Goal: Transaction & Acquisition: Purchase product/service

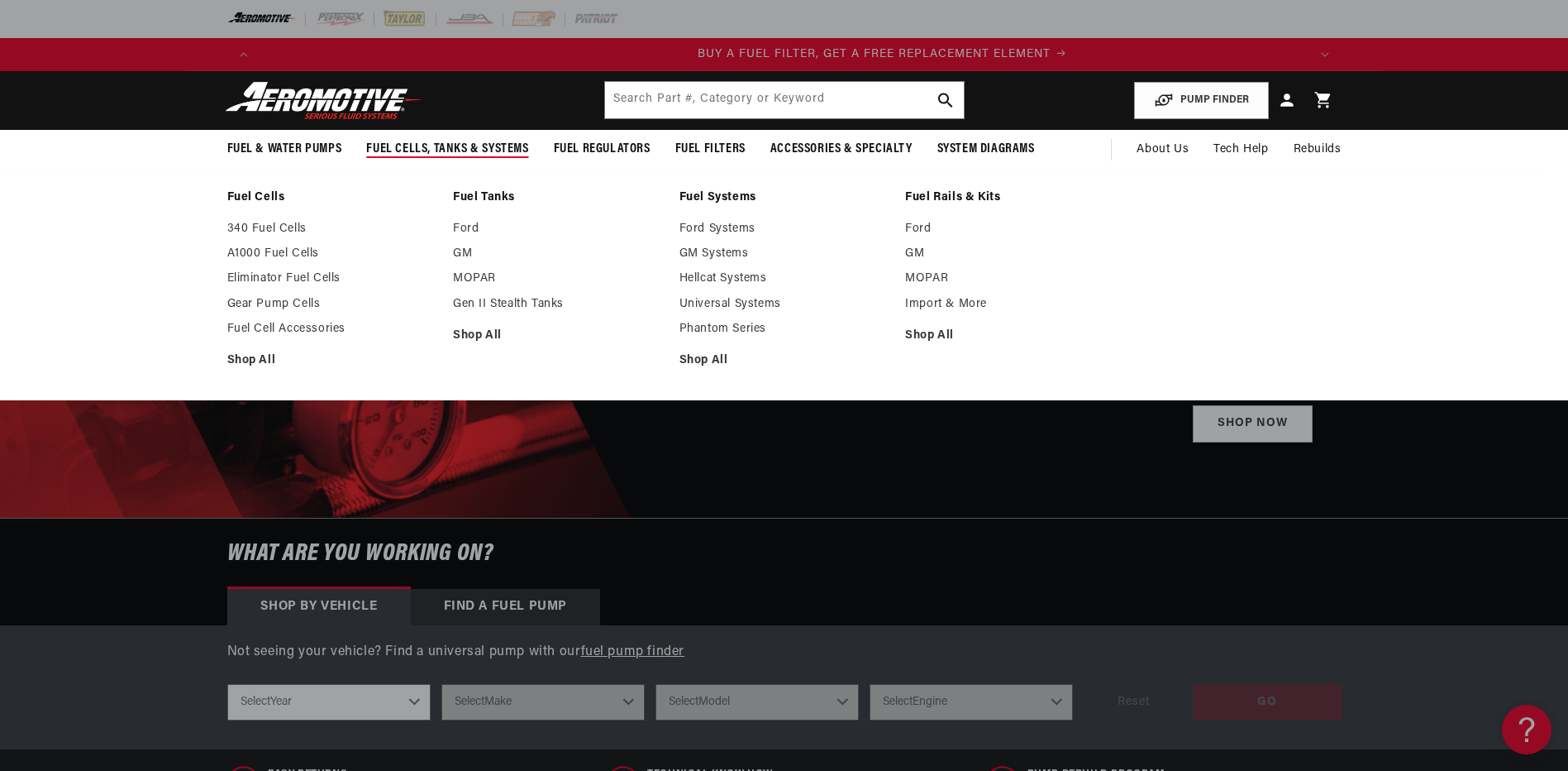
scroll to position [0, 1048]
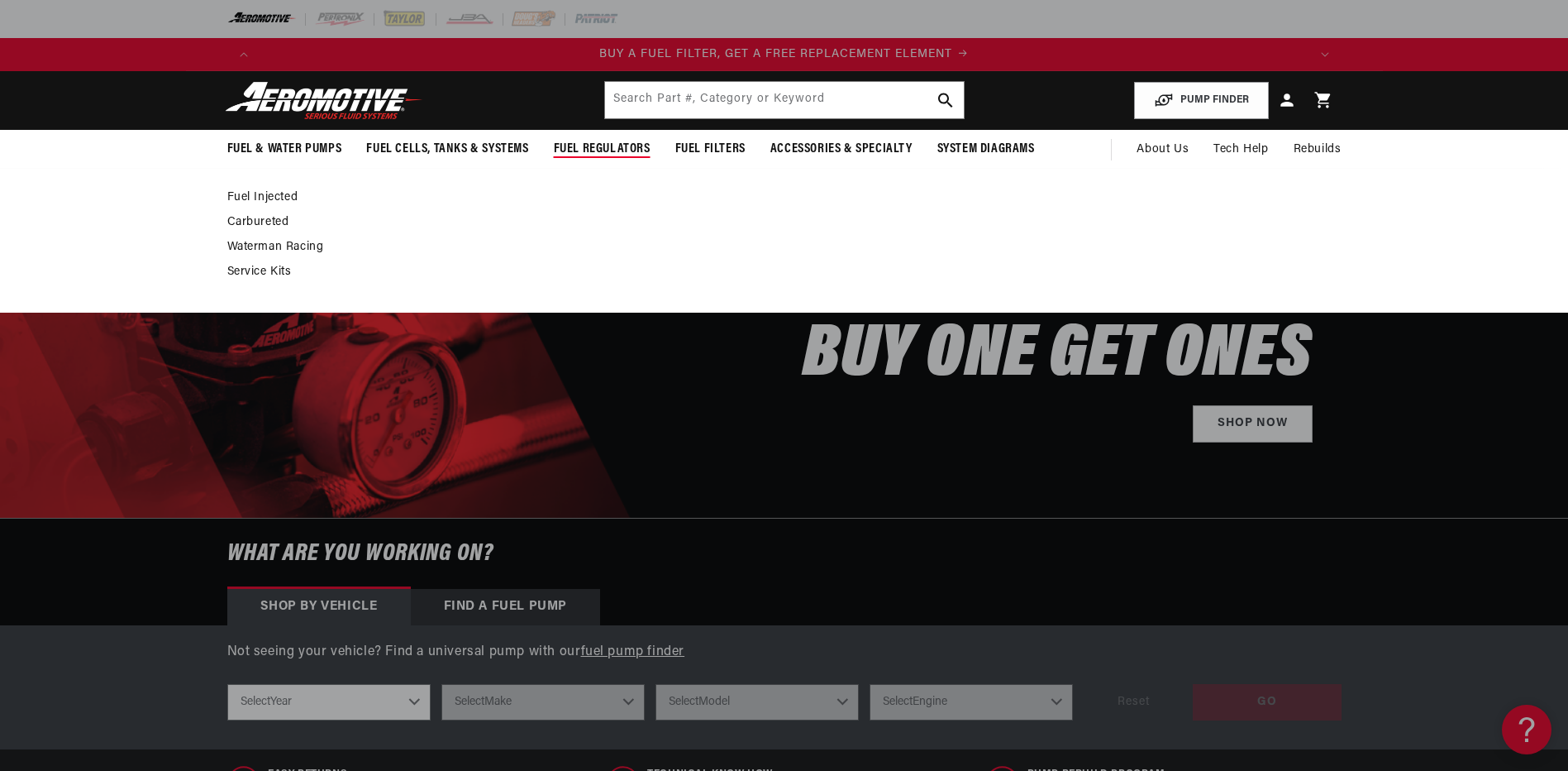
click at [594, 146] on span "Fuel Regulators" at bounding box center [601, 149] width 97 height 17
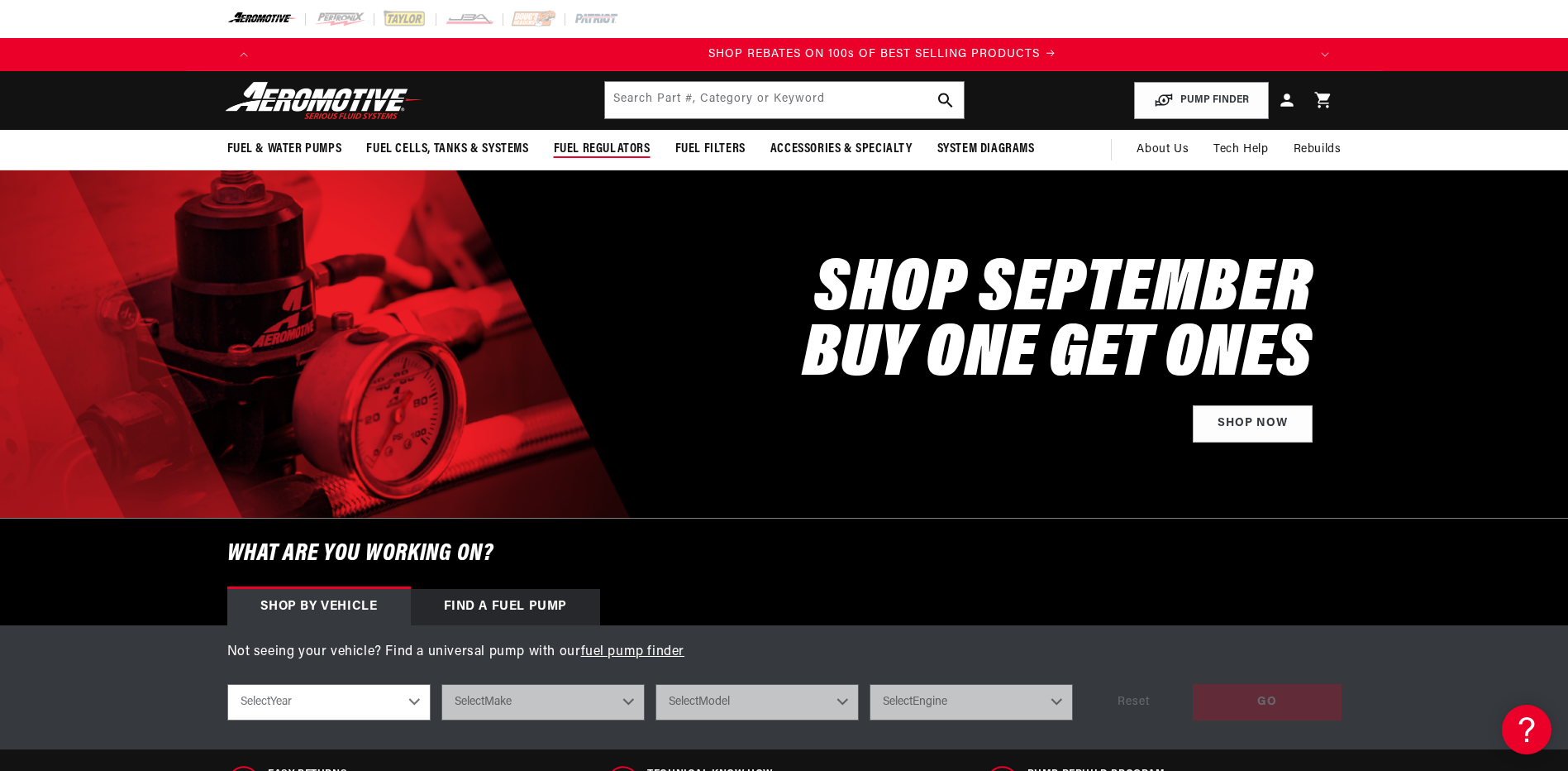
scroll to position [0, 2095]
click at [594, 146] on span "Fuel Regulators" at bounding box center [601, 149] width 97 height 17
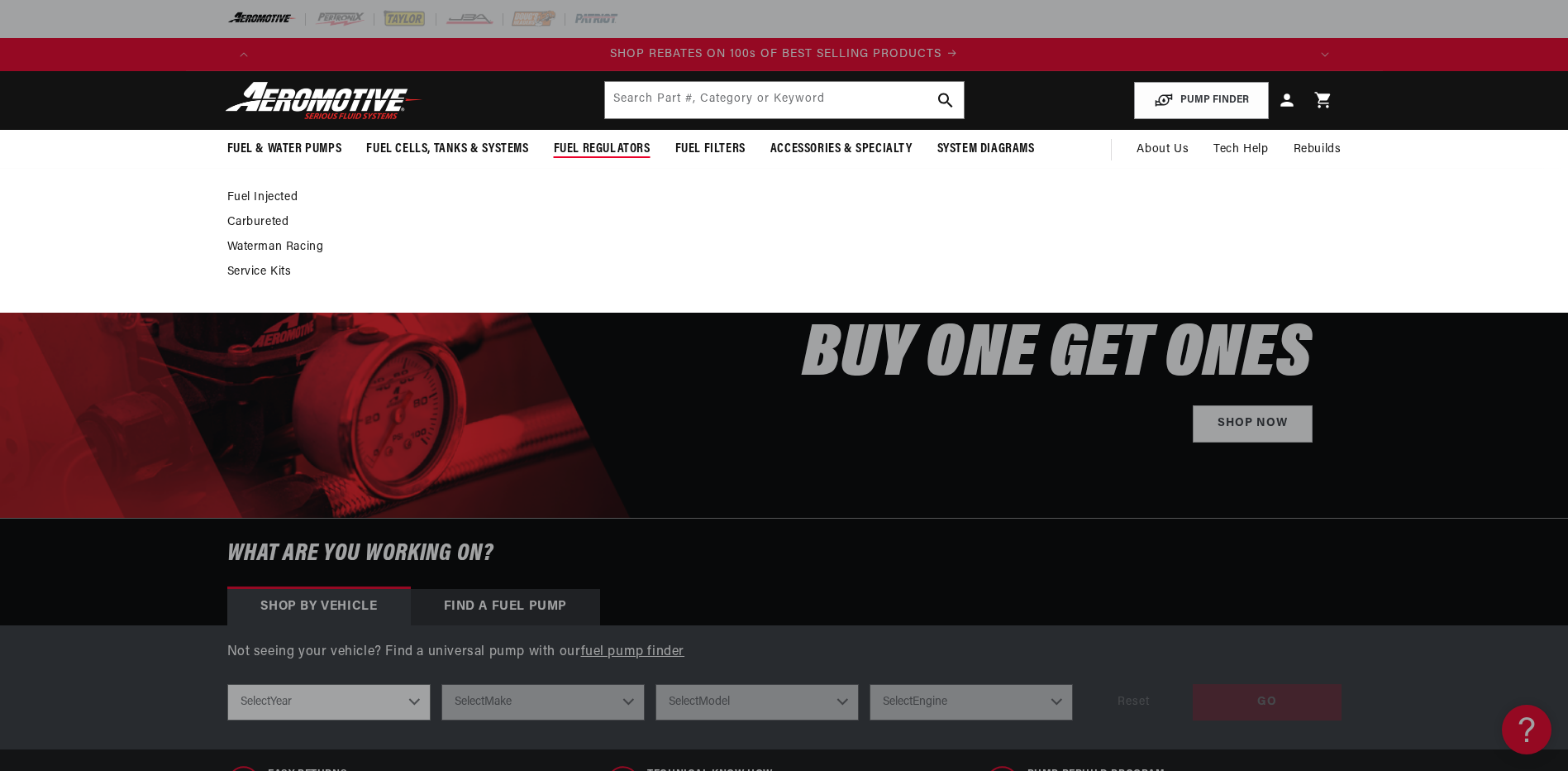
click at [270, 194] on link "Fuel Injected" at bounding box center [776, 197] width 1097 height 14
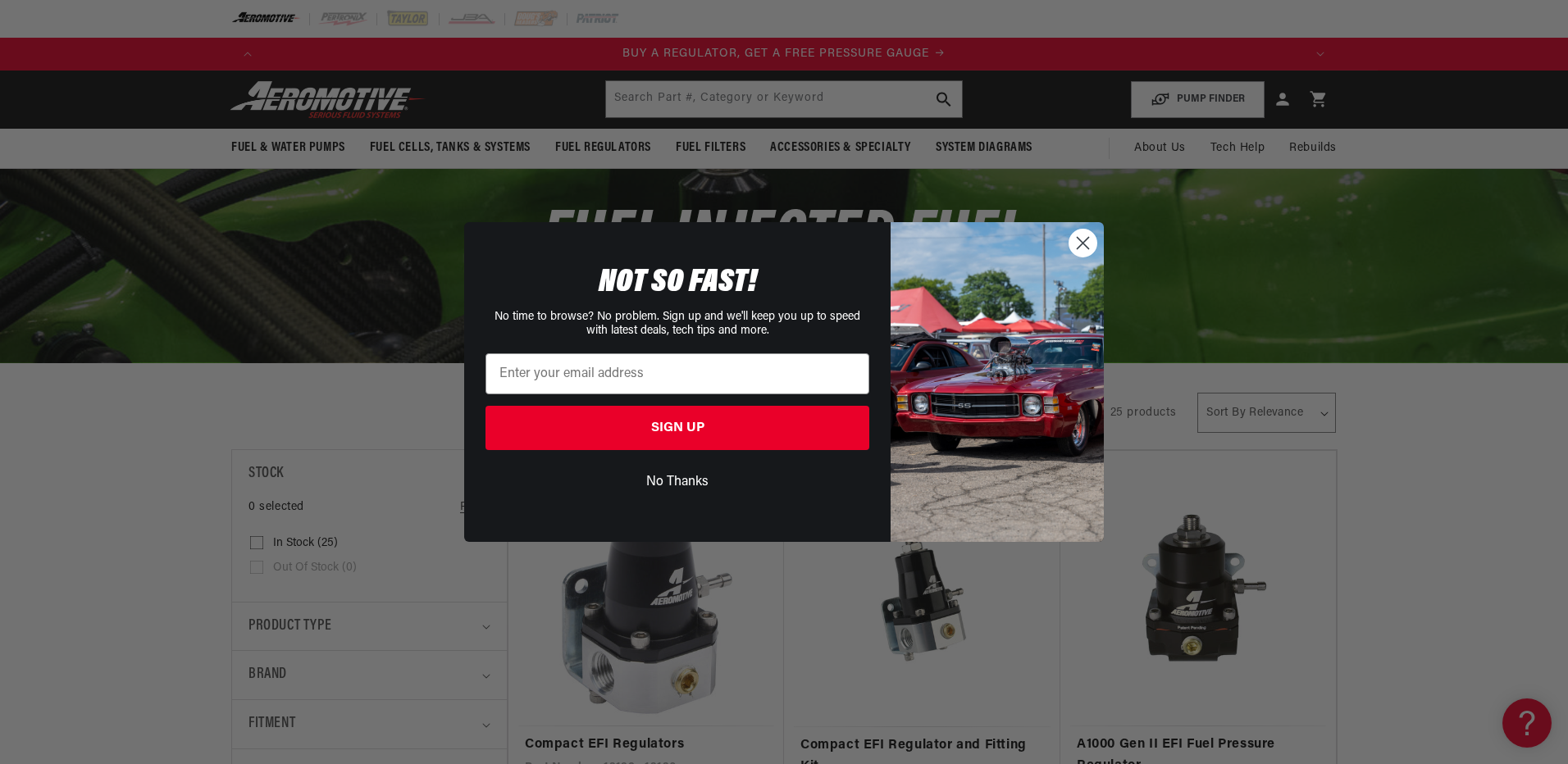
click at [1077, 239] on circle "Close dialog" at bounding box center [1083, 243] width 27 height 27
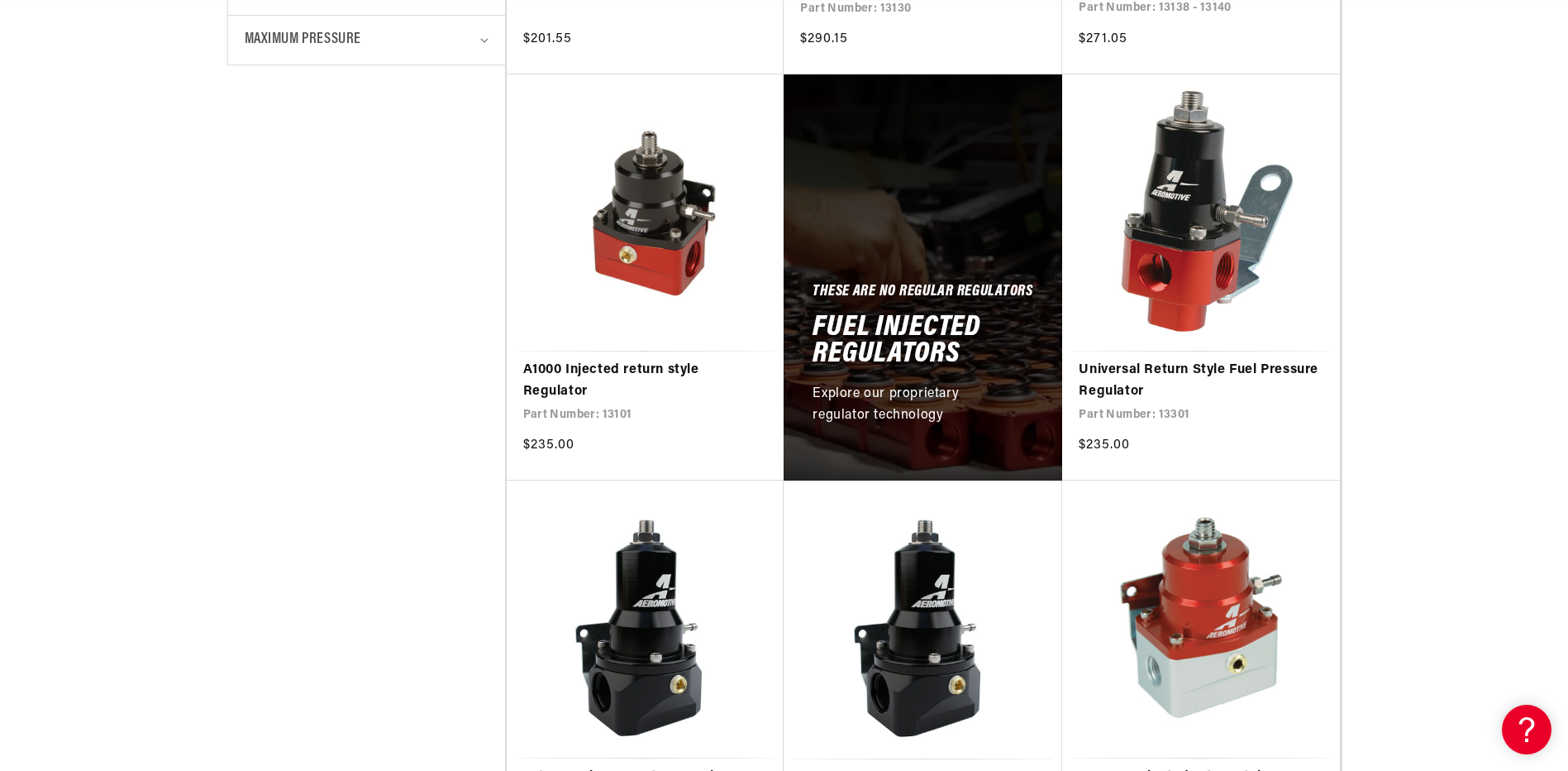
scroll to position [0, 1048]
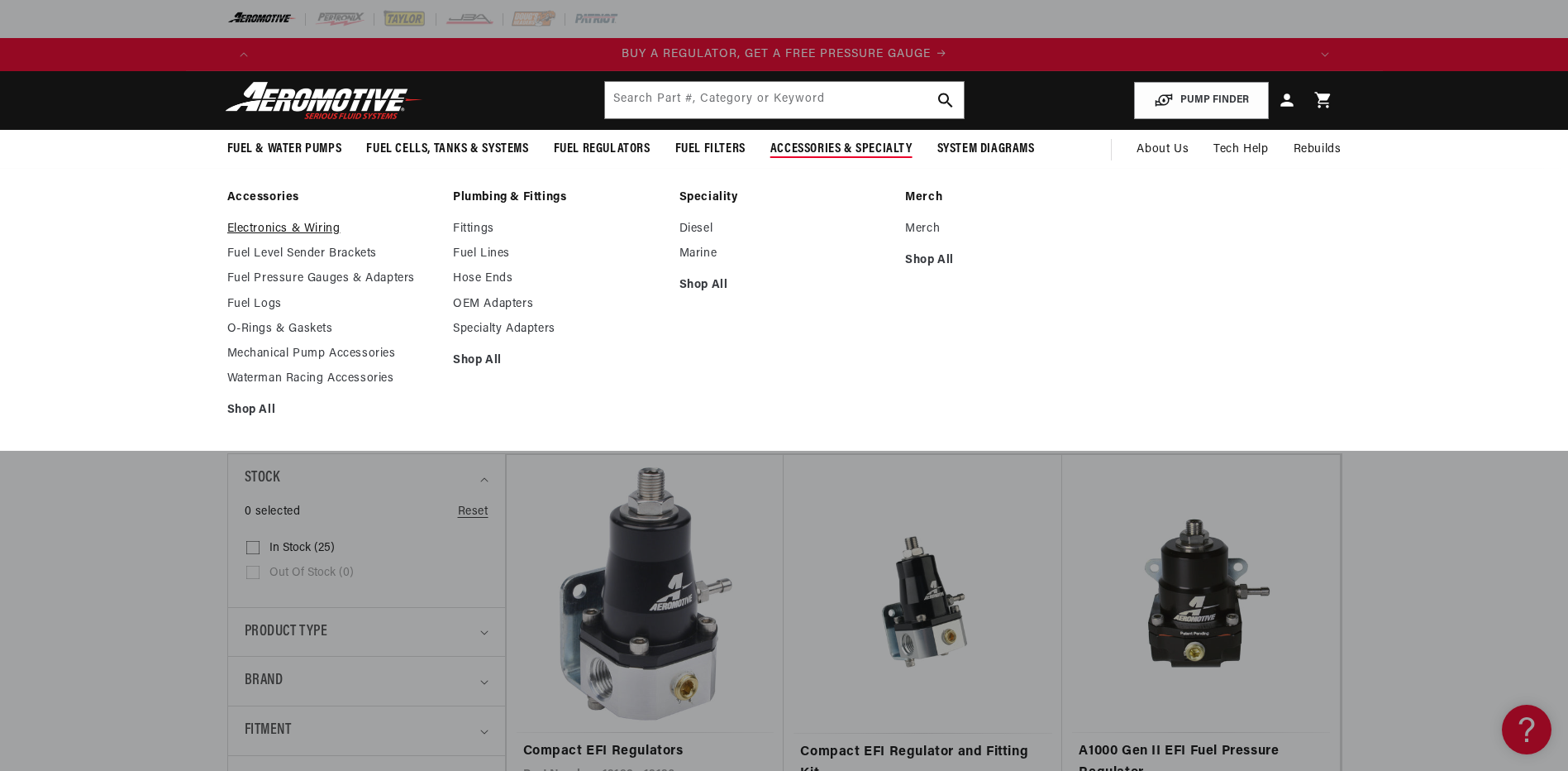
click at [305, 223] on link "Electronics & Wiring" at bounding box center [332, 229] width 209 height 14
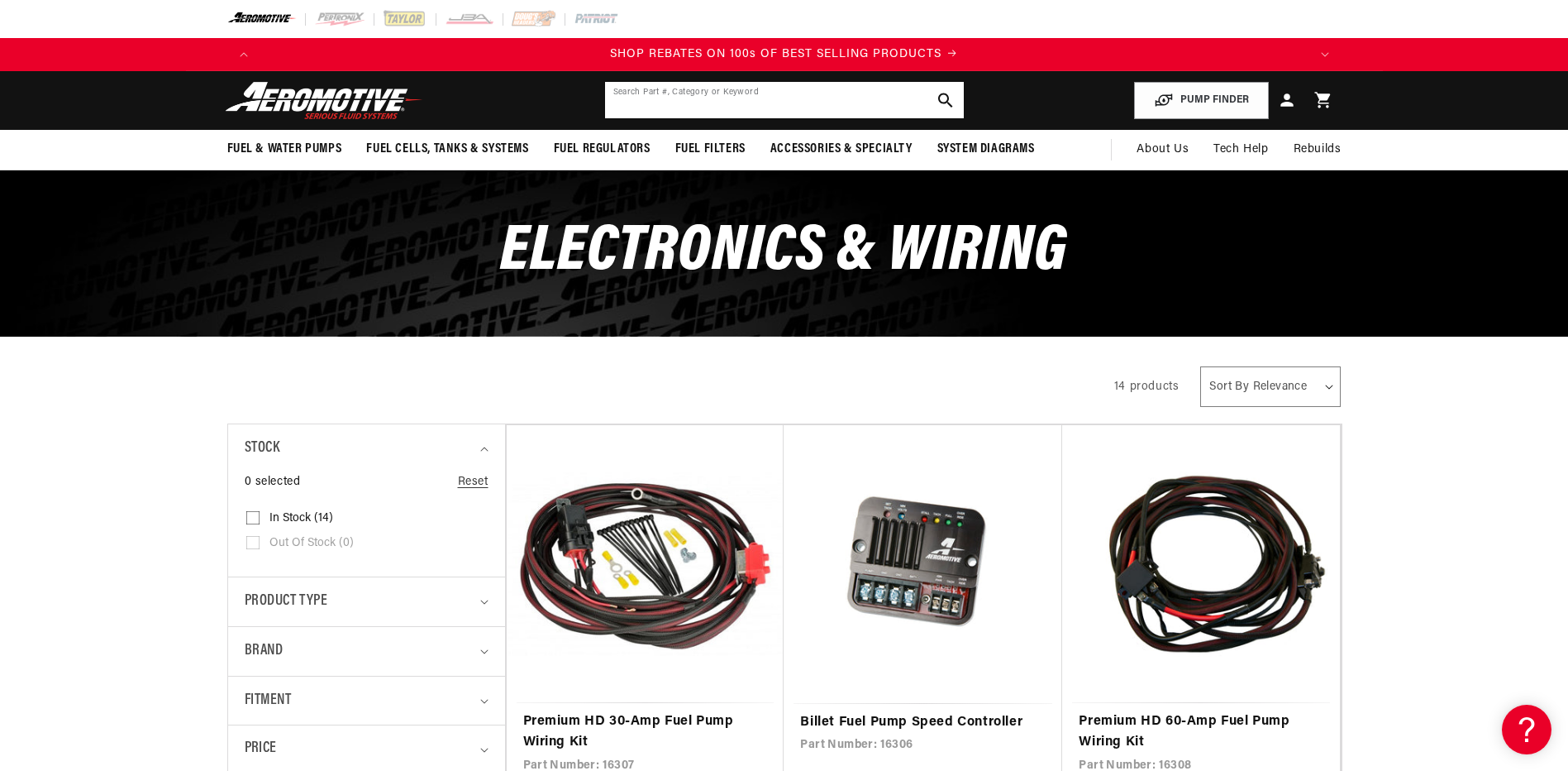
click at [746, 90] on input "text" at bounding box center [784, 100] width 358 height 37
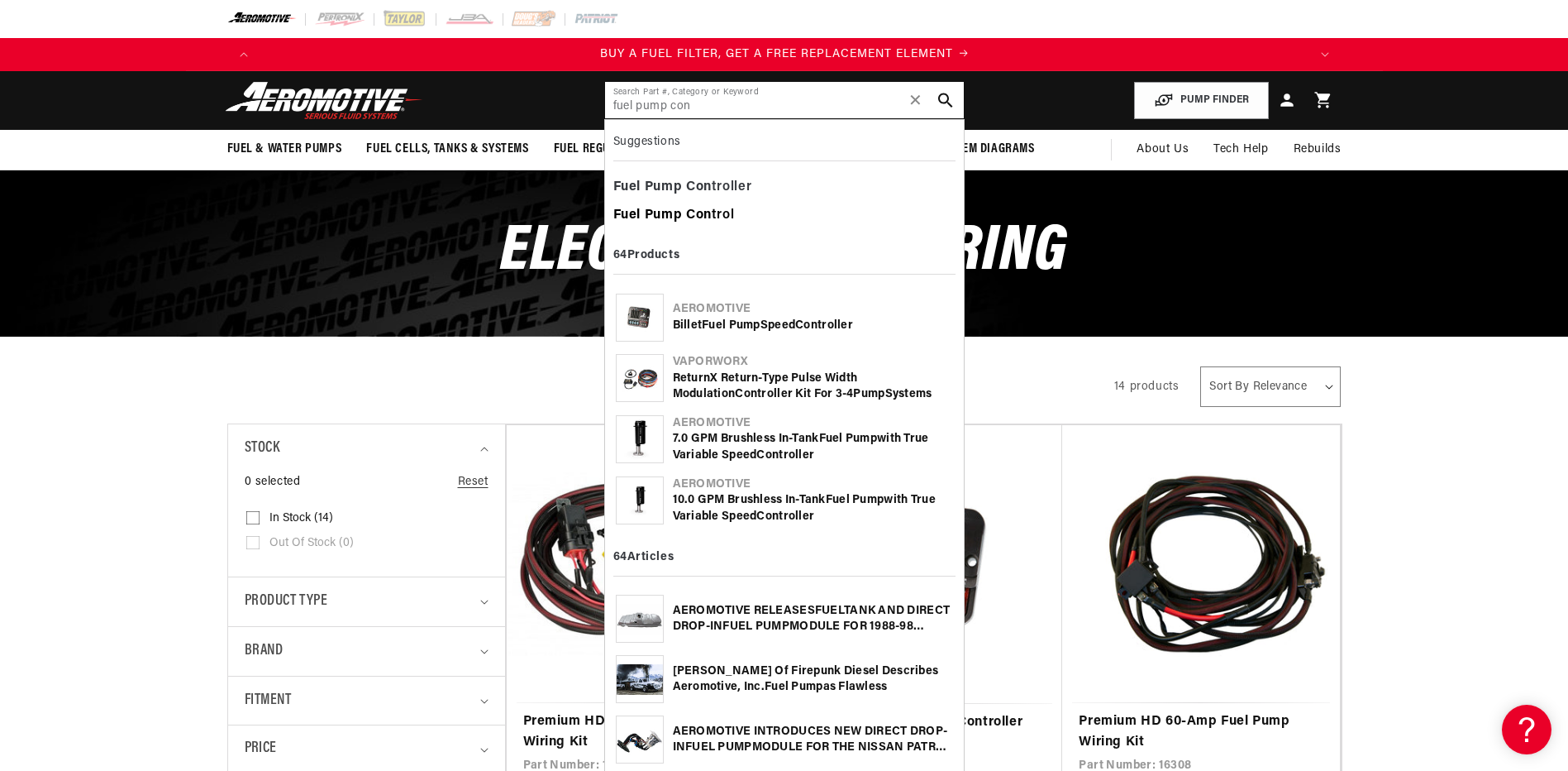
scroll to position [0, 1048]
type input "fuel pump con"
click at [724, 180] on div "Fuel Pump Con troller" at bounding box center [784, 187] width 342 height 28
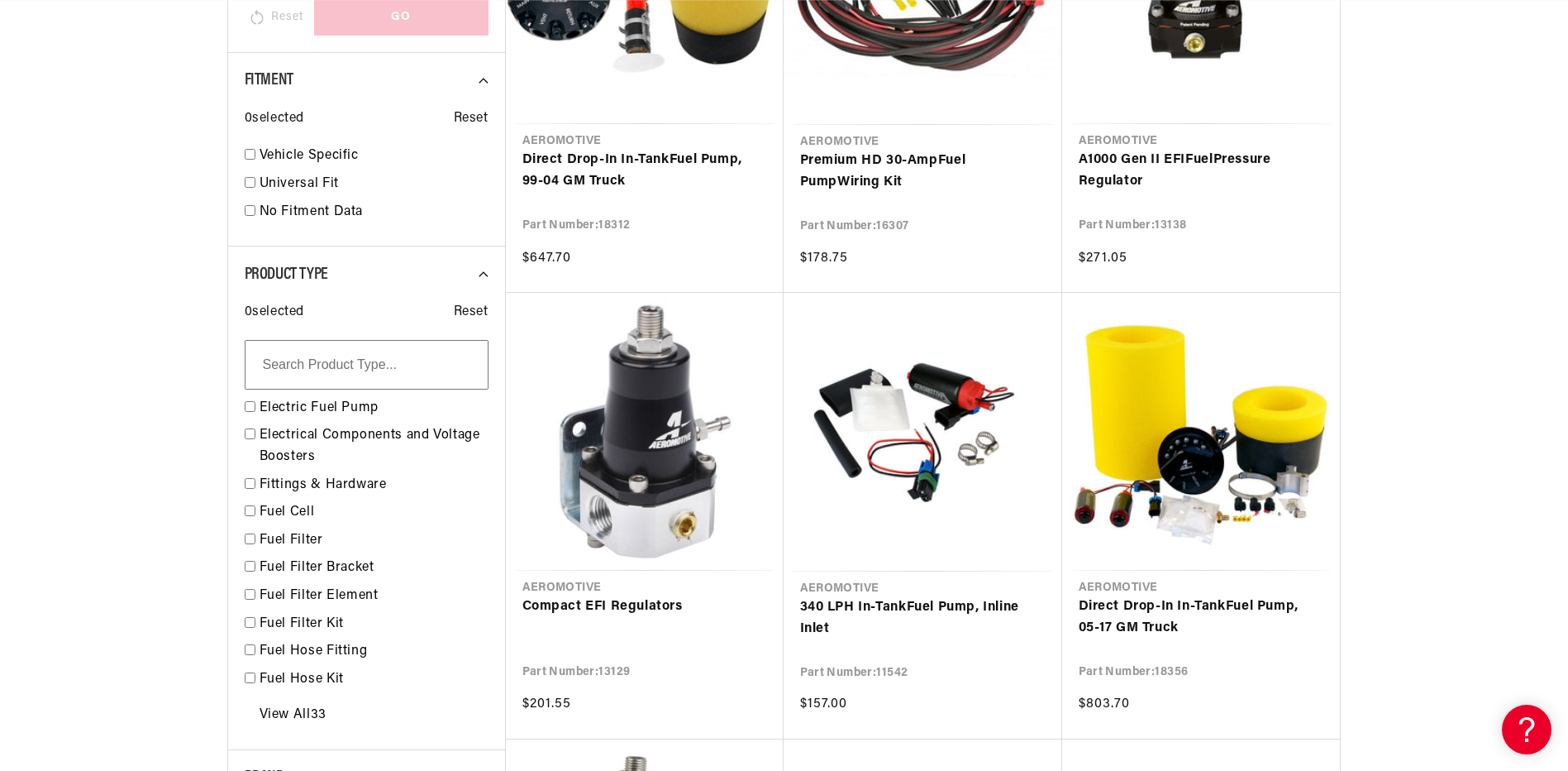
scroll to position [0, 83]
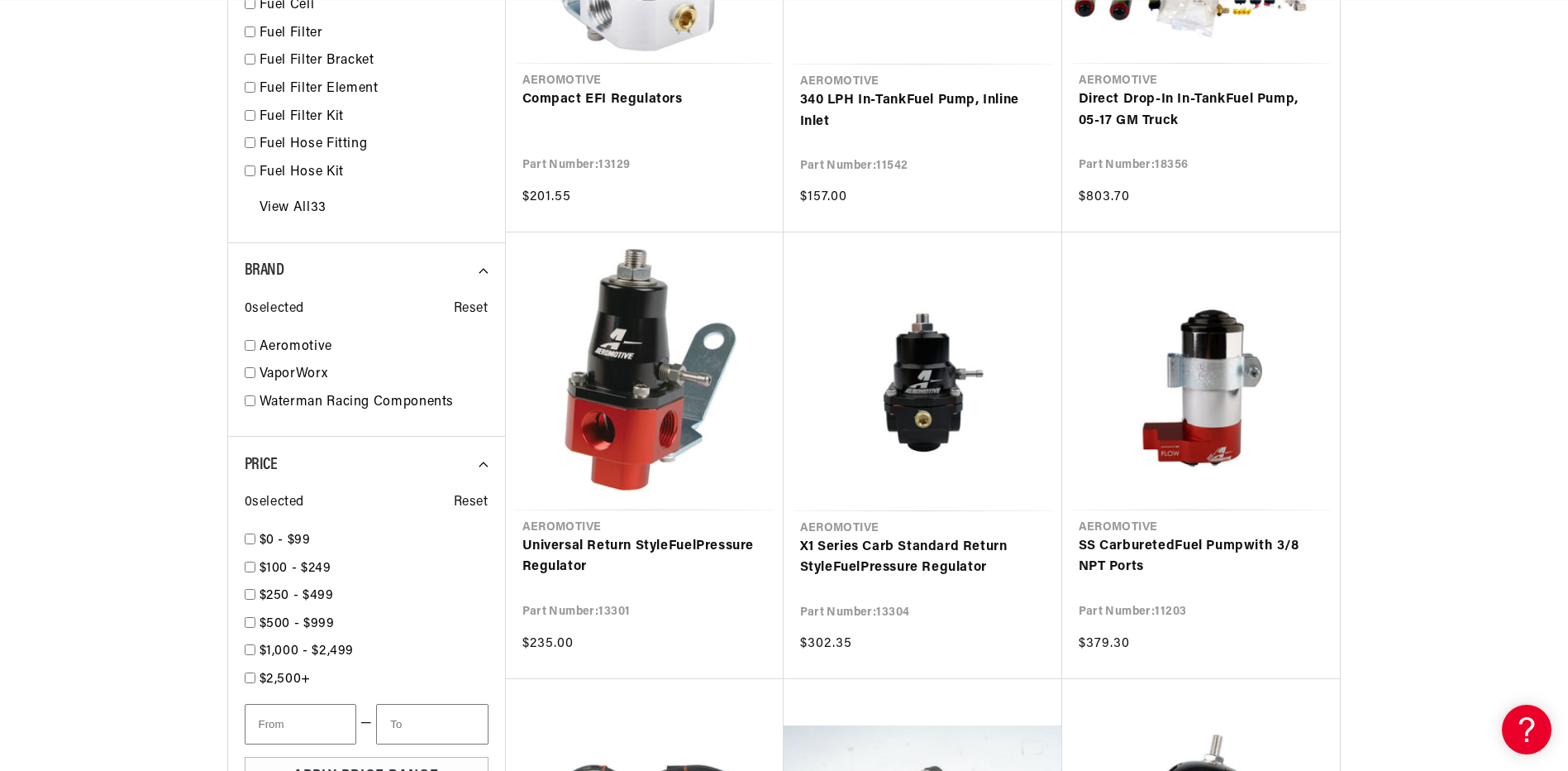
scroll to position [0, 1048]
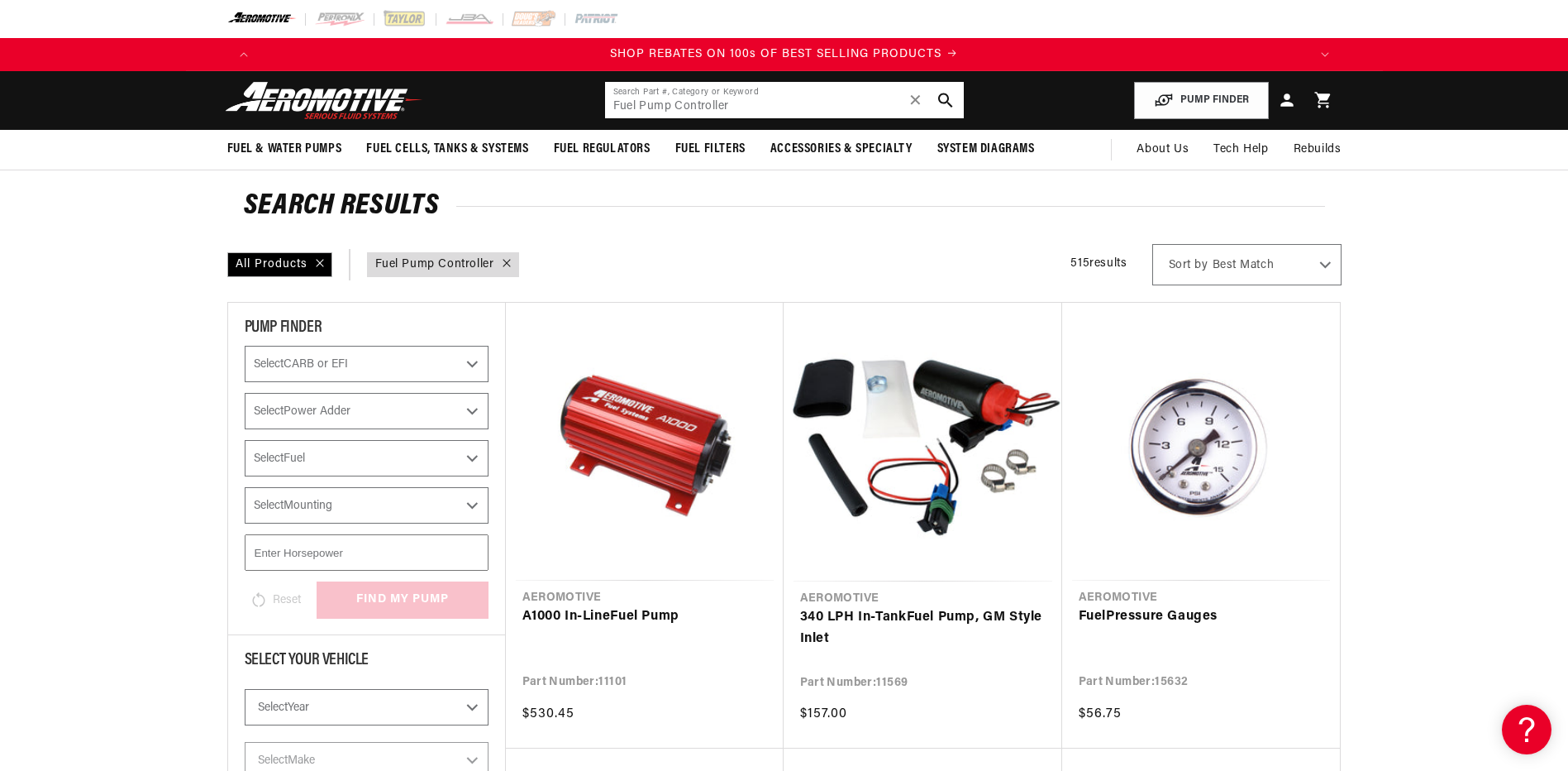
drag, startPoint x: 637, startPoint y: 104, endPoint x: 669, endPoint y: 104, distance: 32.0
click at [669, 104] on input "Fuel Pump Controller" at bounding box center [784, 100] width 358 height 37
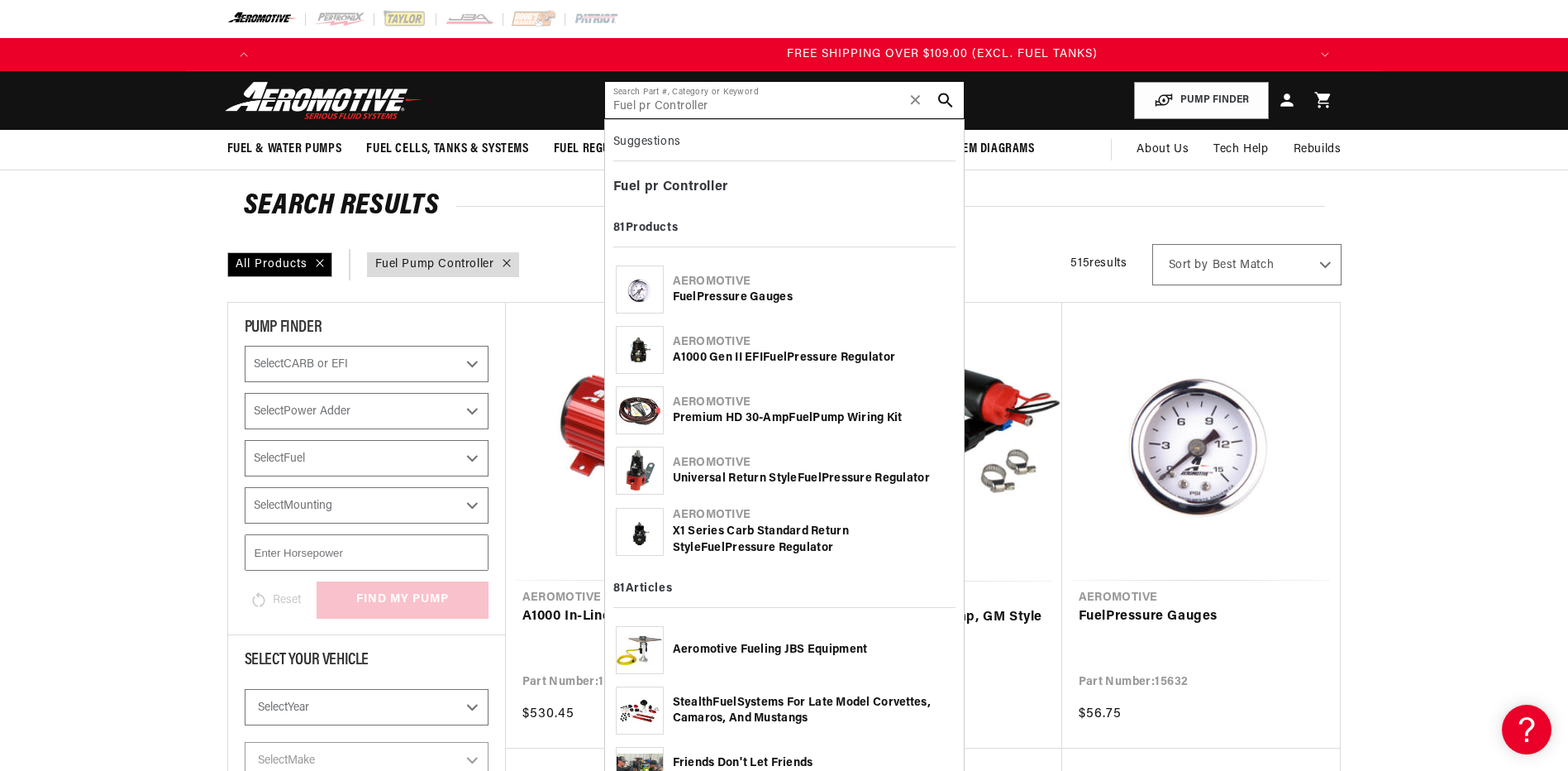
scroll to position [0, 3144]
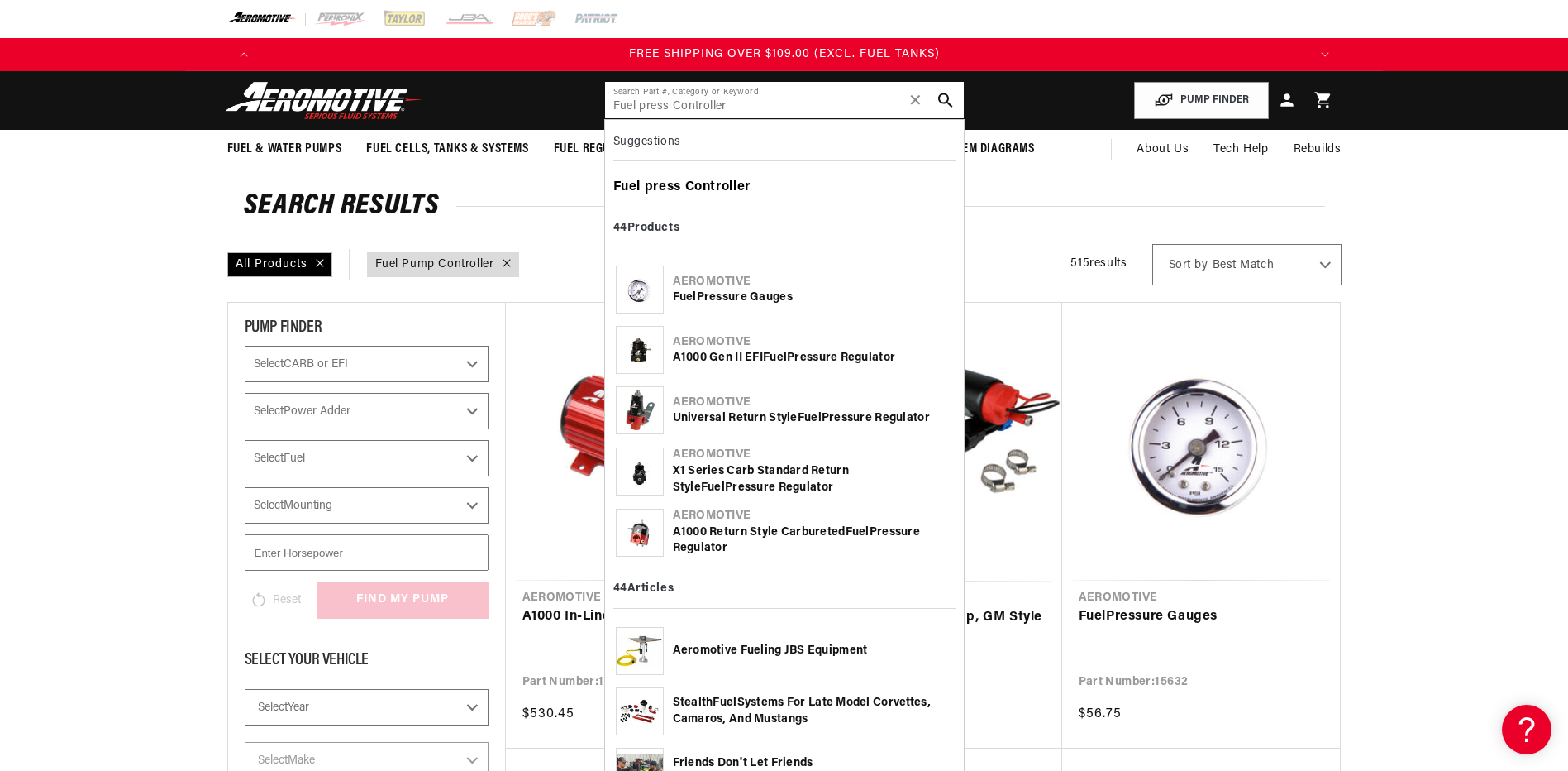
type input "Fuel press Controller"
click at [718, 176] on div "Fuel press Controller" at bounding box center [784, 187] width 342 height 28
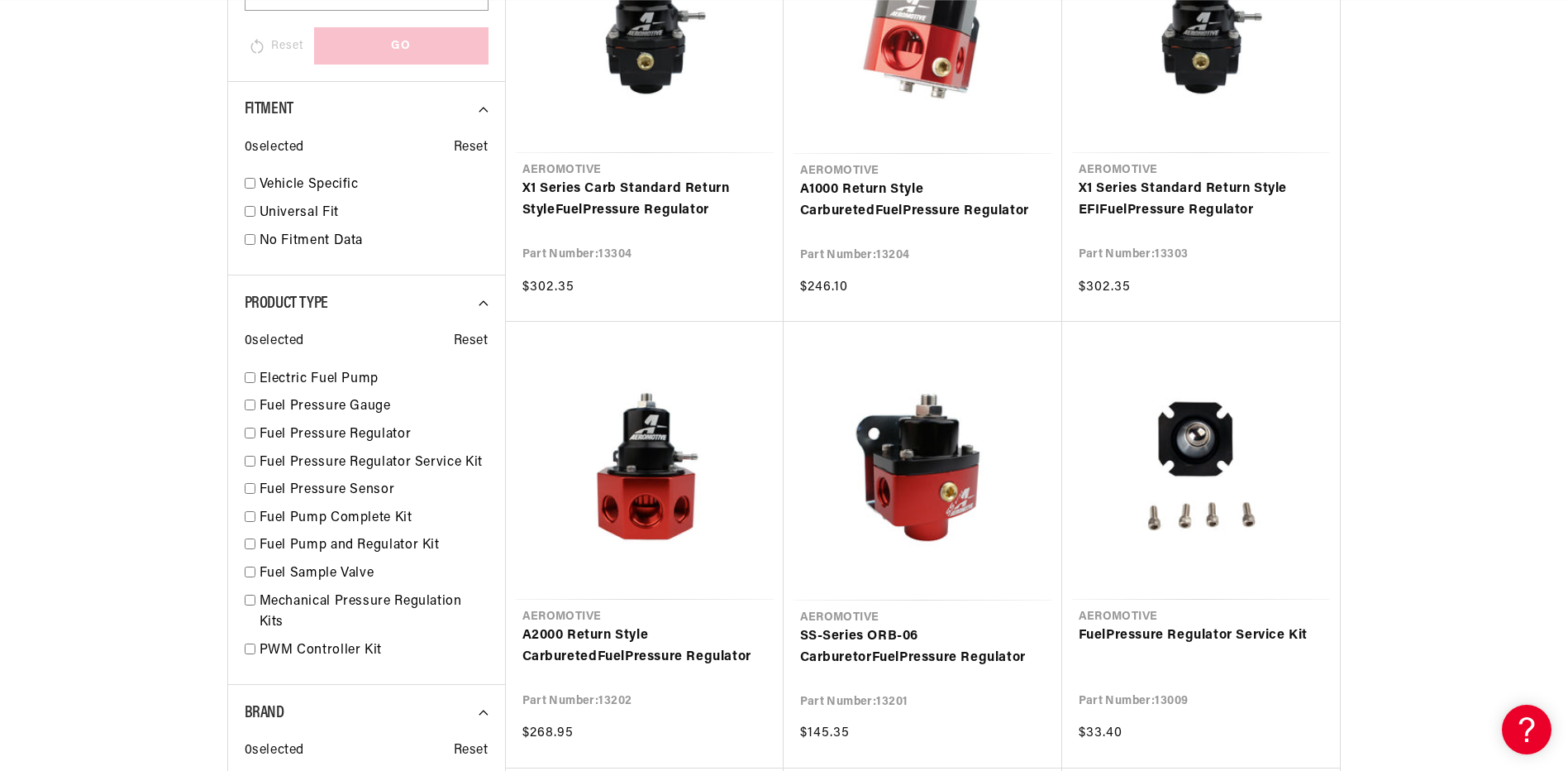
scroll to position [0, 1048]
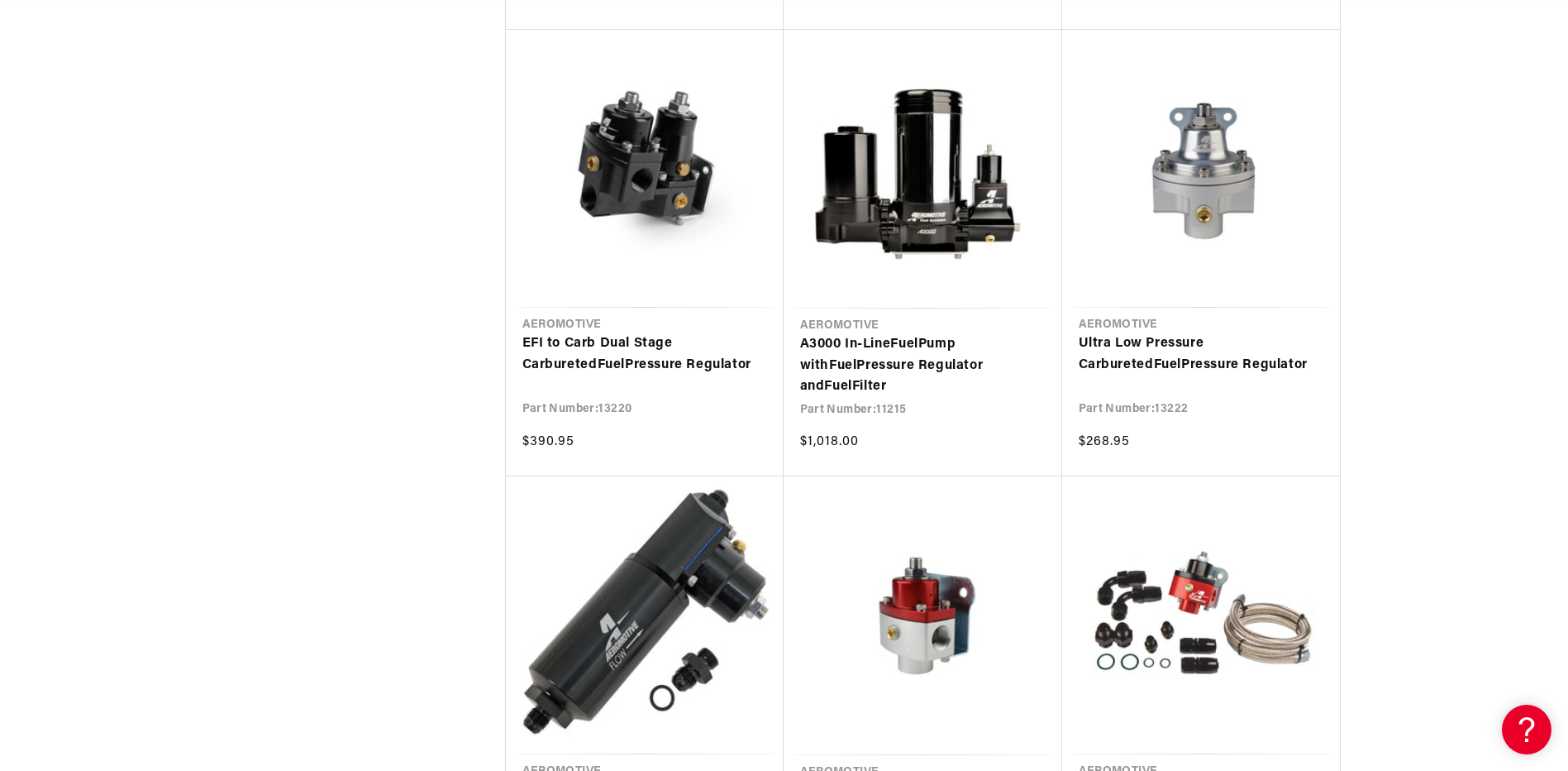
scroll to position [4851, 0]
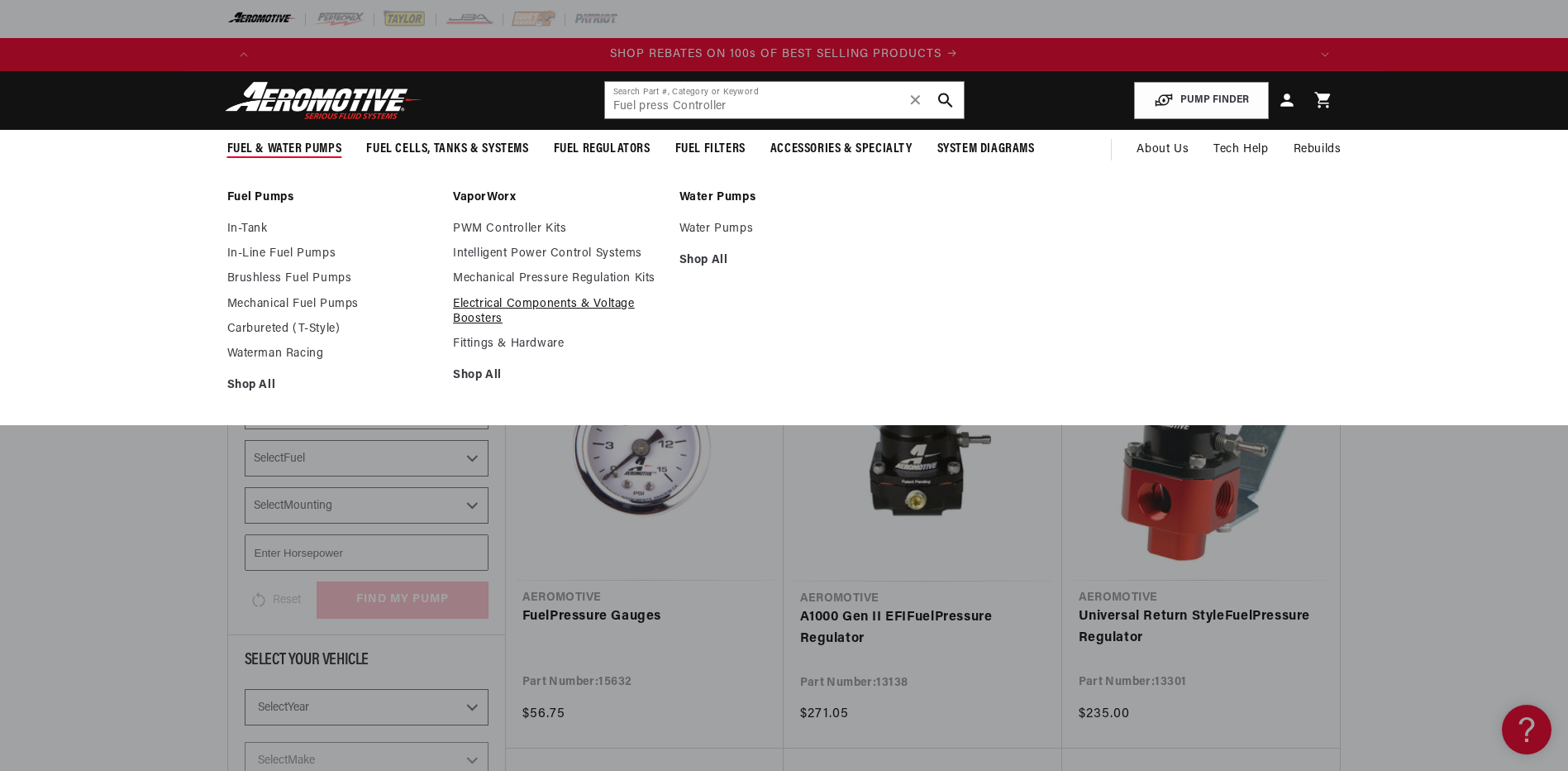
click at [500, 311] on link "Electrical Components & Voltage Boosters" at bounding box center [557, 311] width 209 height 30
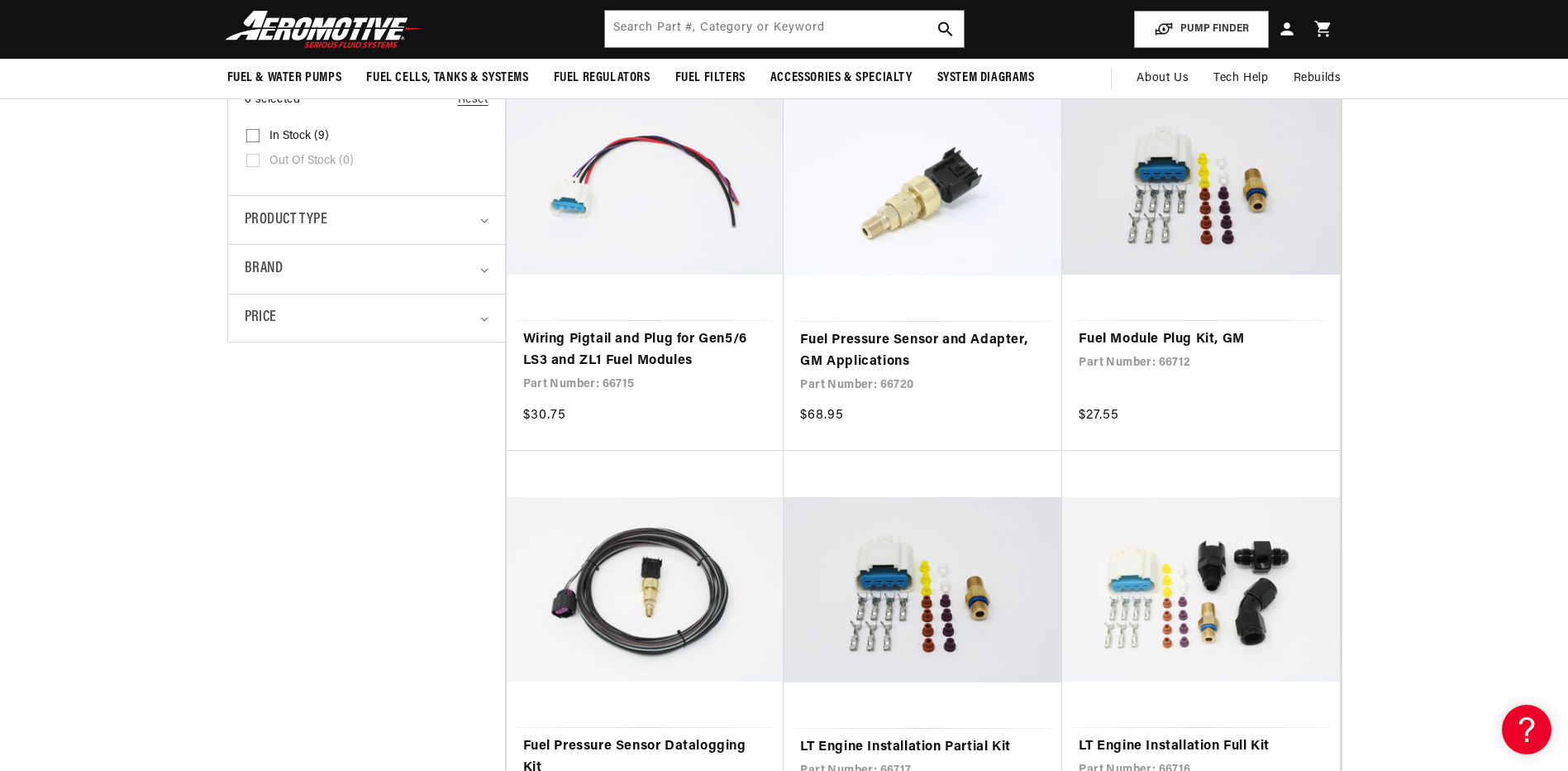
scroll to position [0, 1048]
click at [930, 345] on link "Fuel Pressure Sensor and Adapter, GM Applications" at bounding box center [922, 351] width 245 height 42
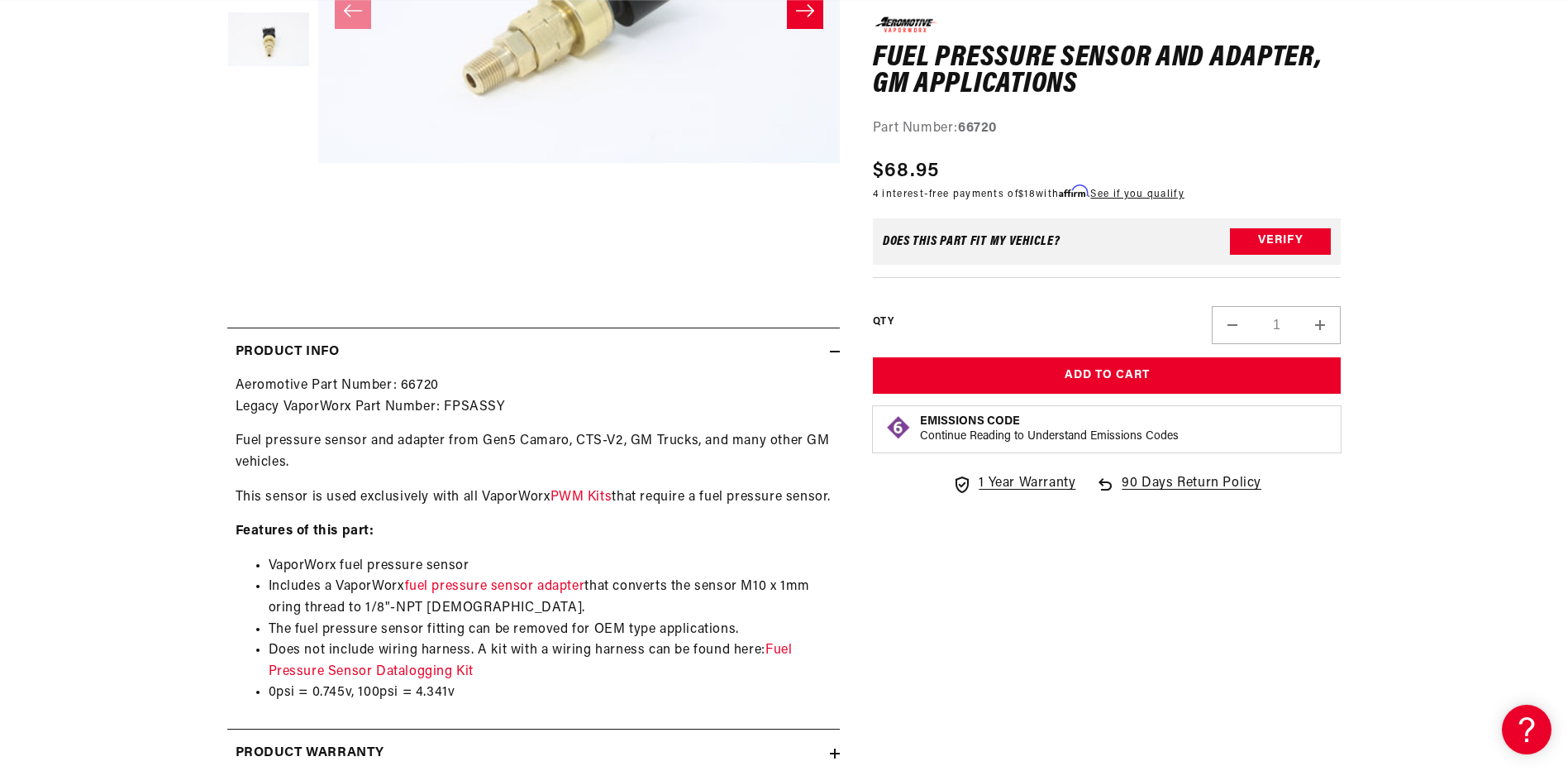
scroll to position [0, 2095]
click at [570, 490] on link "PWM Kits" at bounding box center [581, 497] width 62 height 13
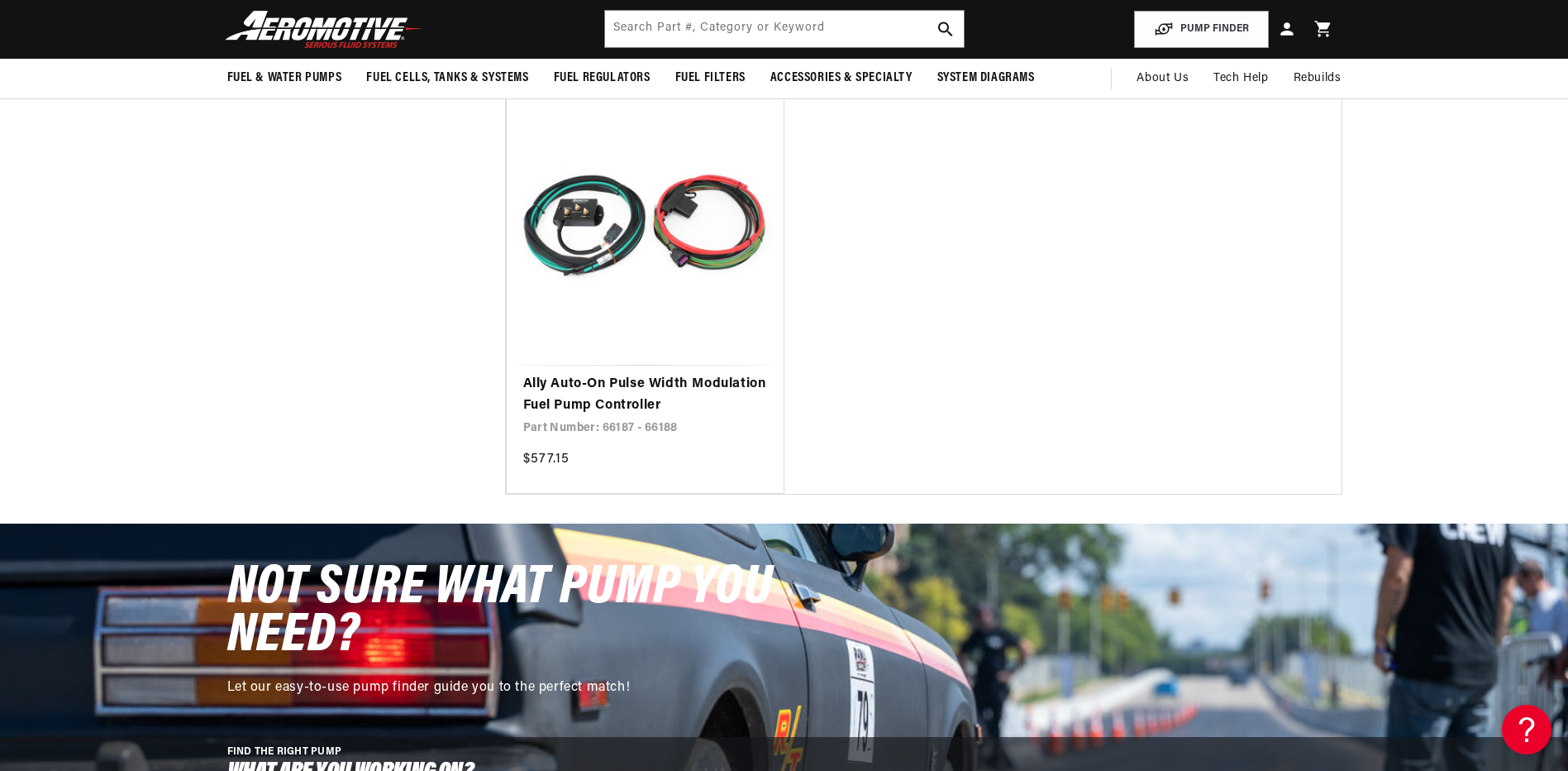
scroll to position [2903, 0]
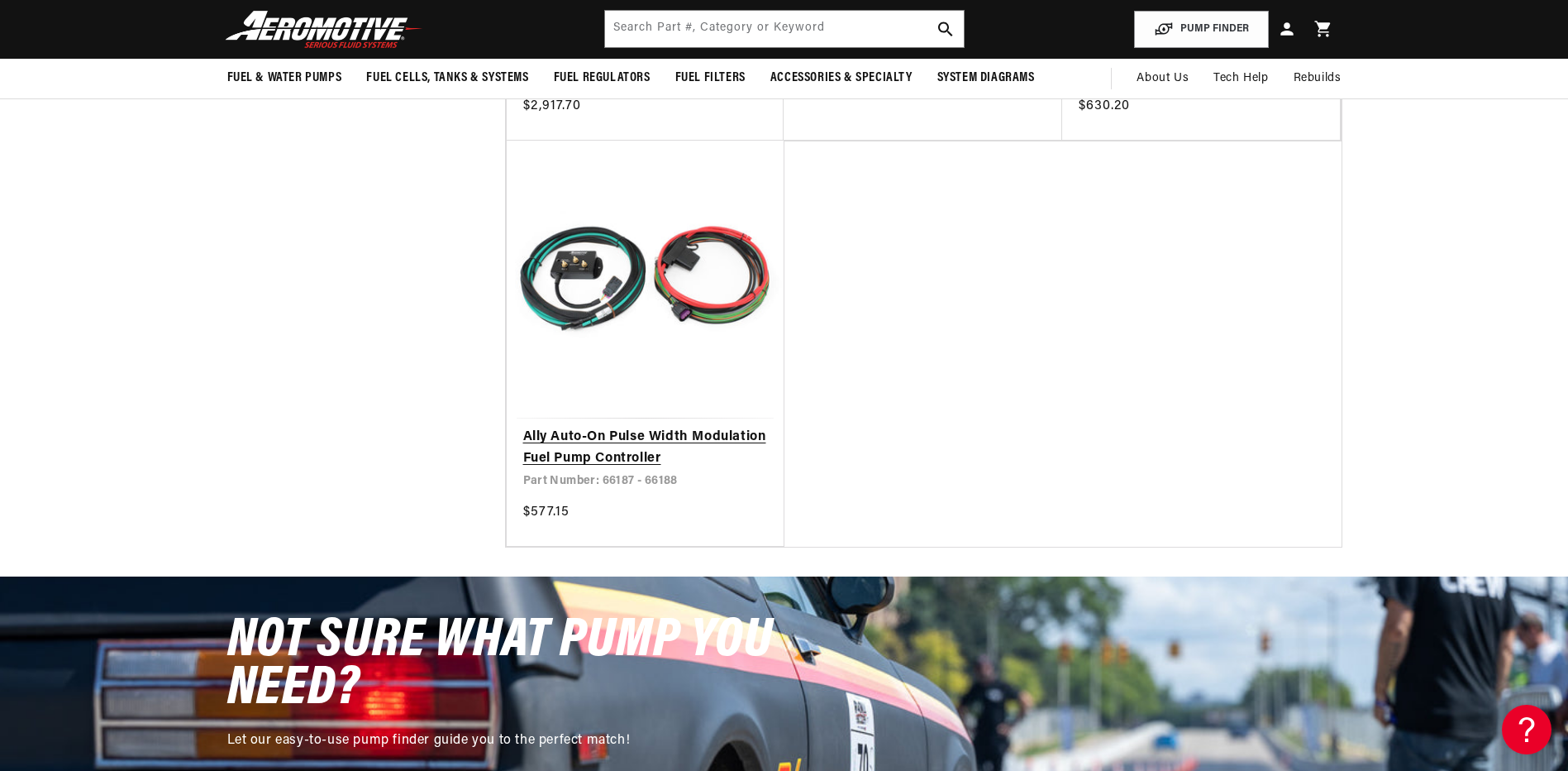
click at [622, 427] on link "Ally Auto-On Pulse Width Modulation Fuel Pump Controller" at bounding box center [645, 448] width 245 height 42
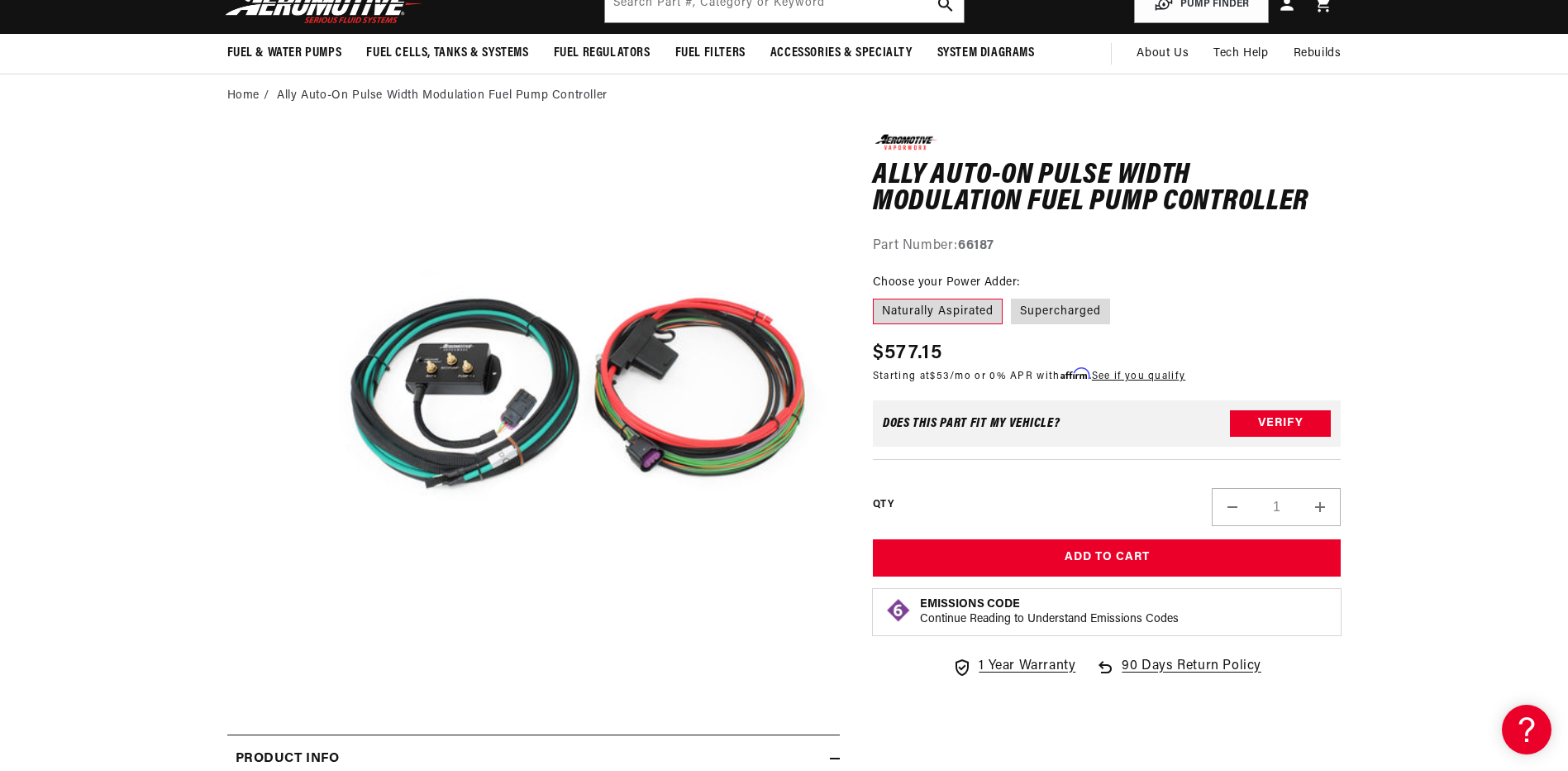
scroll to position [58, 0]
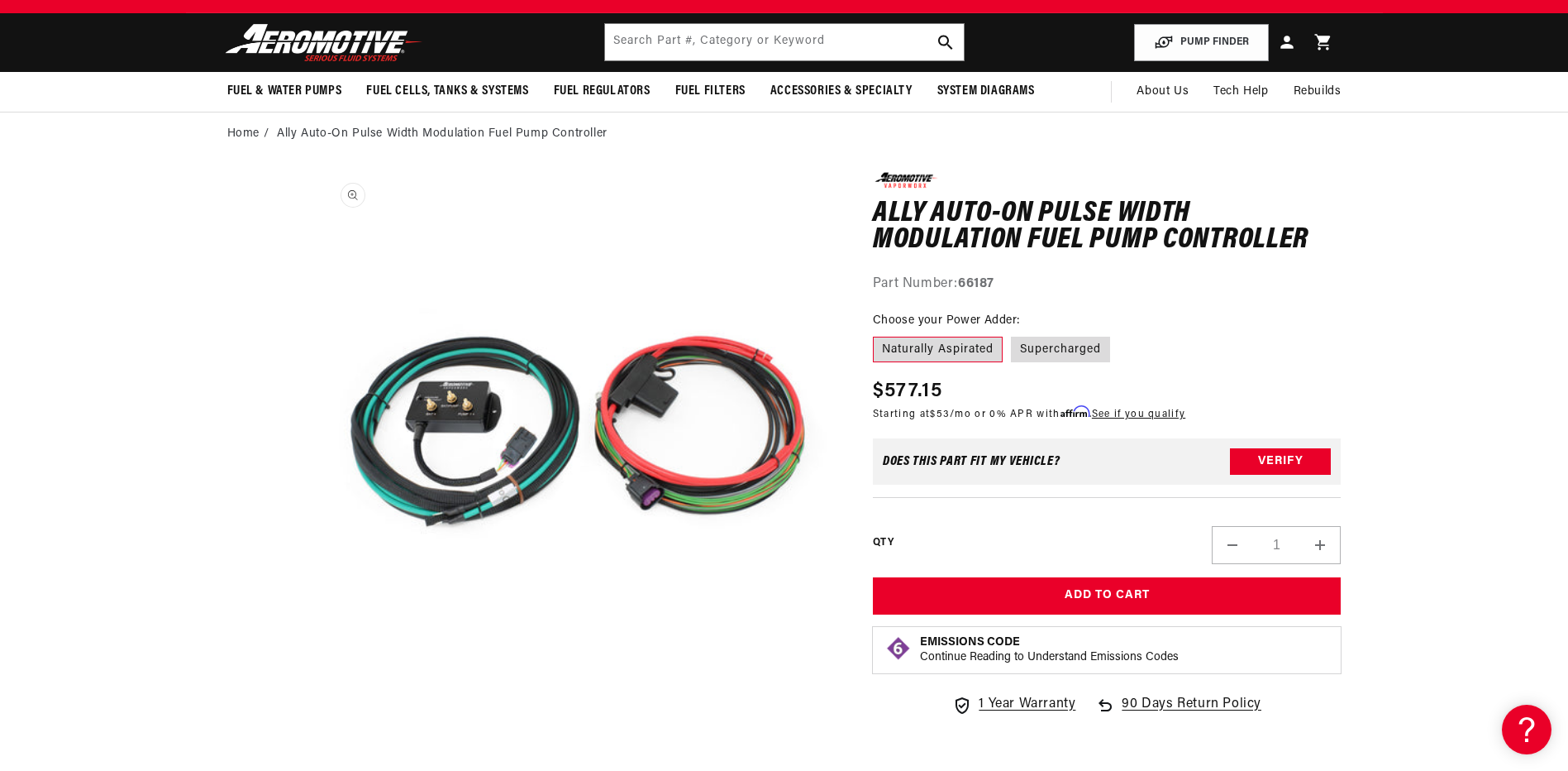
click at [318, 695] on button "Open media 1 in modal" at bounding box center [318, 695] width 0 height 0
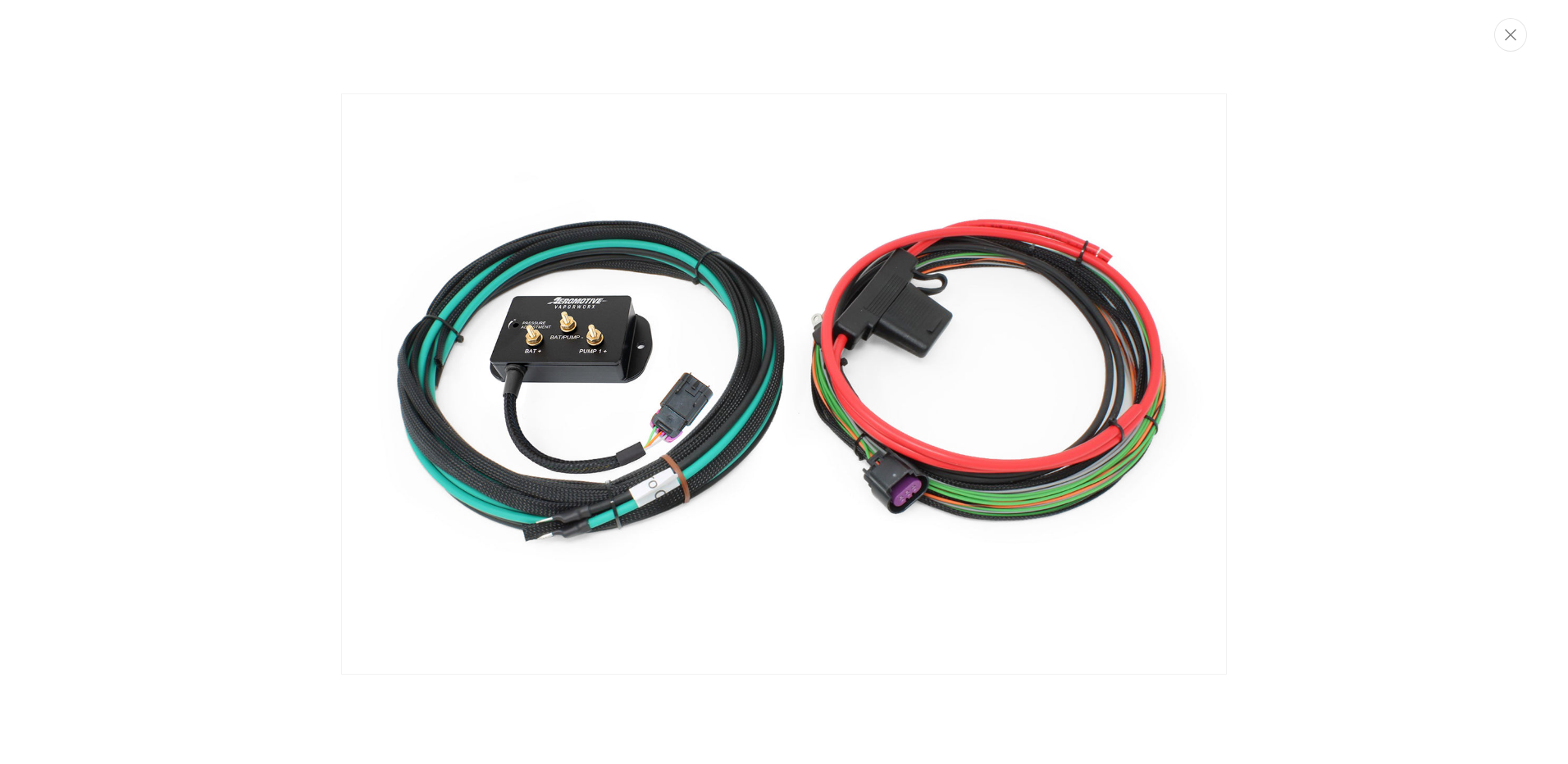
scroll to position [0, 0]
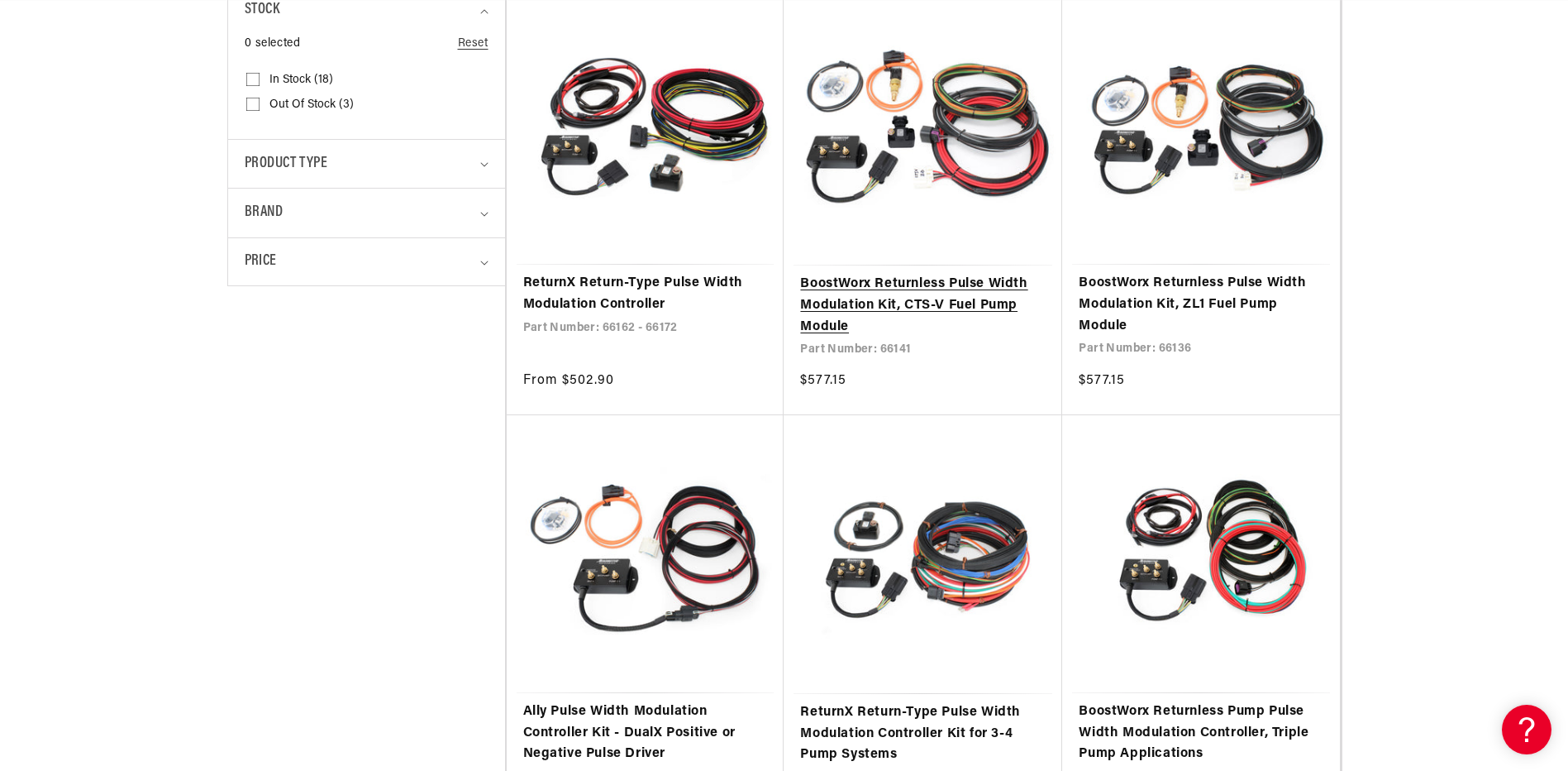
scroll to position [0, 2095]
click at [904, 274] on link "BoostWorx Returnless Pulse Width Modulation Kit, CTS-V Fuel Pump Module" at bounding box center [922, 306] width 245 height 63
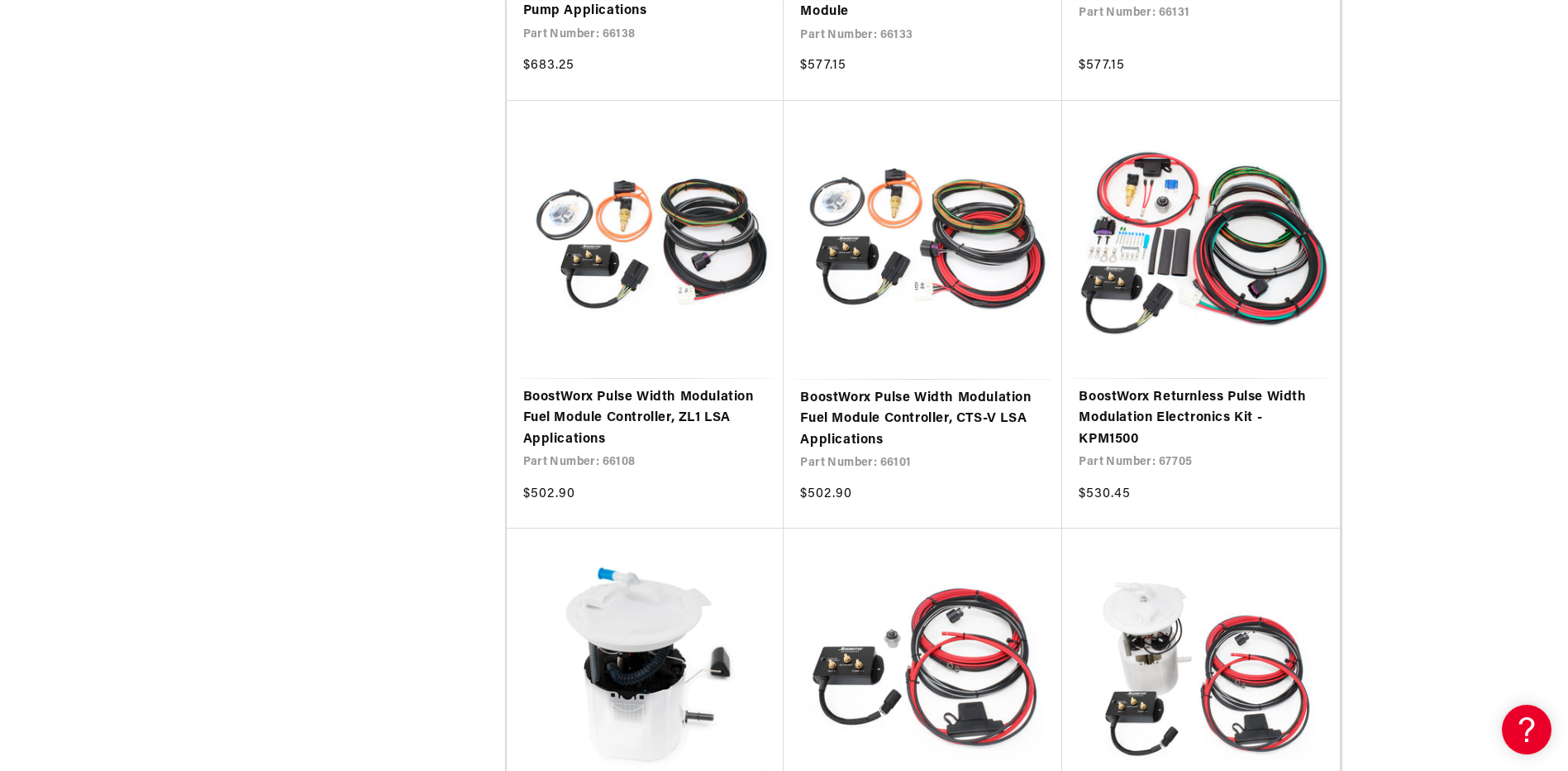
scroll to position [1797, 0]
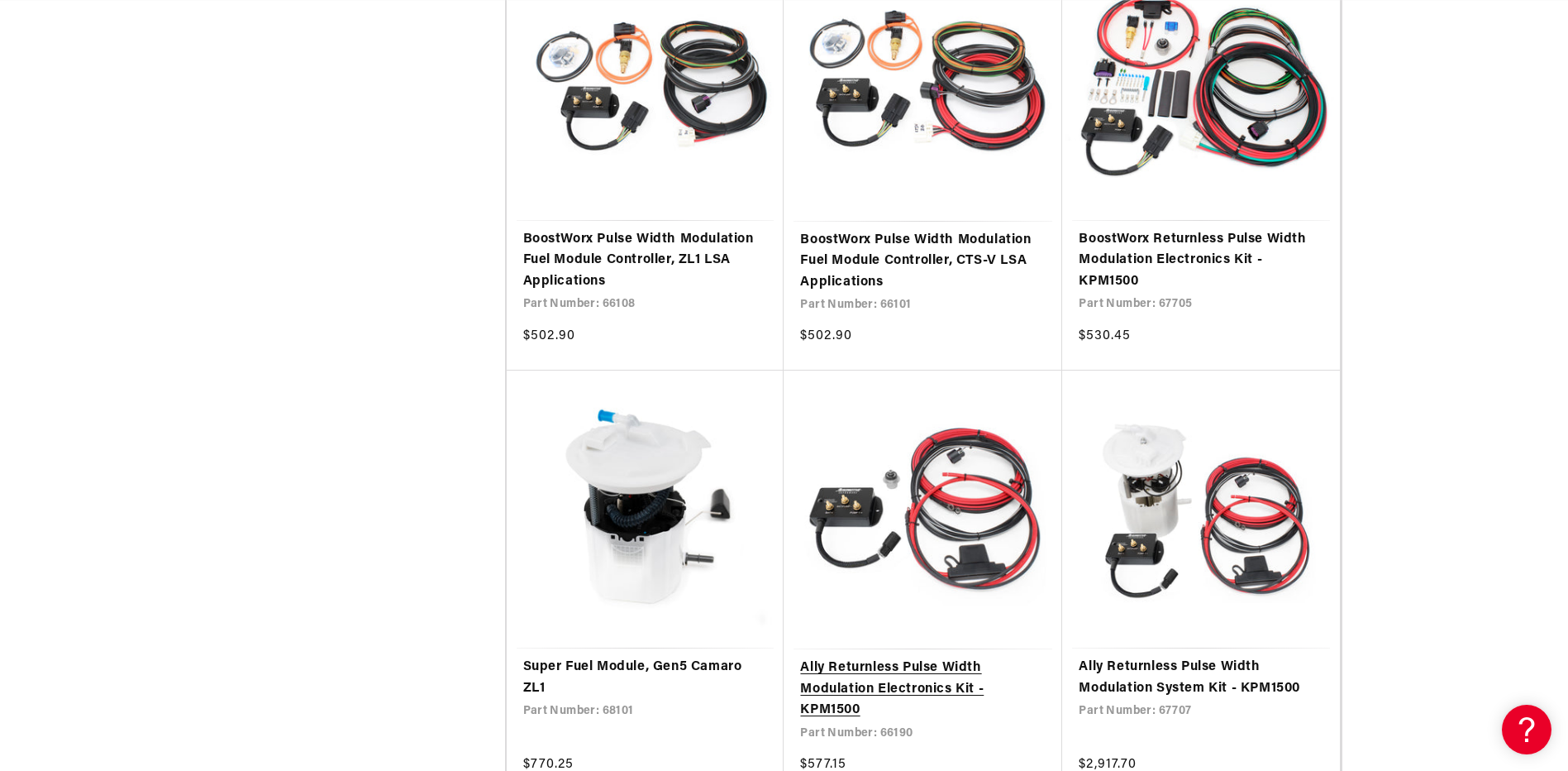
click at [906, 658] on link "Ally Returnless Pulse Width Modulation Electronics Kit - KPM1500" at bounding box center [922, 689] width 245 height 63
